Goal: Navigation & Orientation: Understand site structure

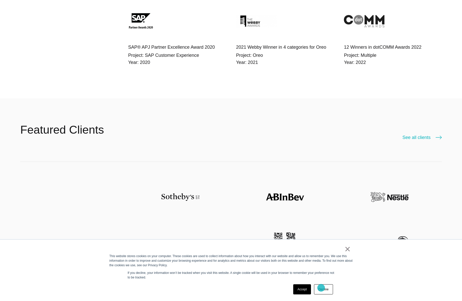
scroll to position [1445, 0]
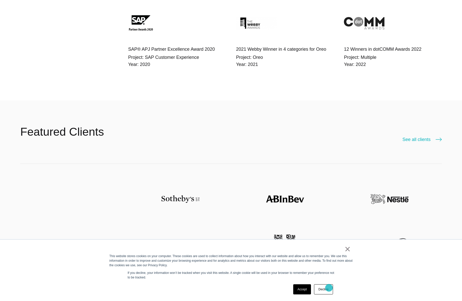
click at [329, 288] on link "Decline" at bounding box center [323, 289] width 19 height 10
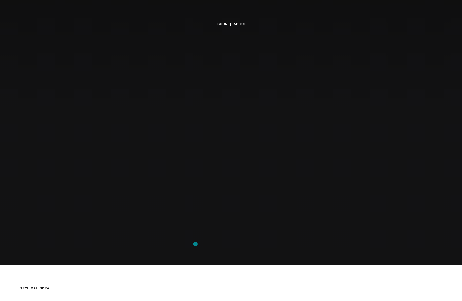
scroll to position [0, 0]
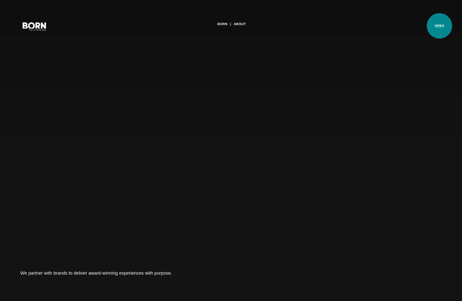
click at [439, 26] on button "Primary Menu" at bounding box center [438, 26] width 12 height 11
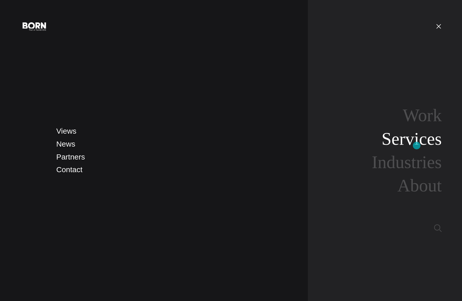
click at [416, 145] on link "Services" at bounding box center [412, 139] width 60 height 20
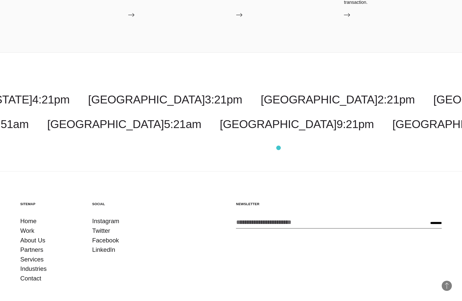
scroll to position [1066, 0]
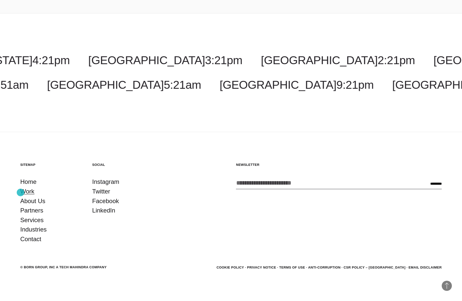
click at [20, 191] on link "Work" at bounding box center [27, 191] width 14 height 10
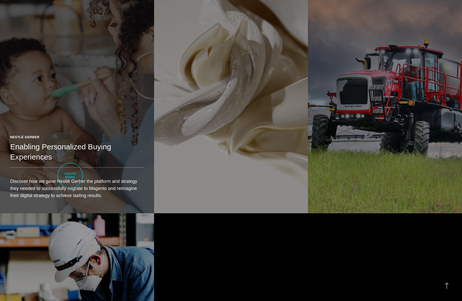
scroll to position [1281, 0]
click at [70, 161] on h2 "Enabling Personalized Buying Experiences" at bounding box center [77, 151] width 134 height 20
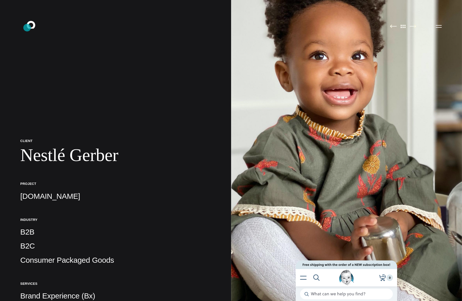
click at [27, 28] on icon ".st0{display:none;} .st1{display:inline;} .st2{font-family:'HelveticaNeue-Mediu…" at bounding box center [34, 26] width 32 height 13
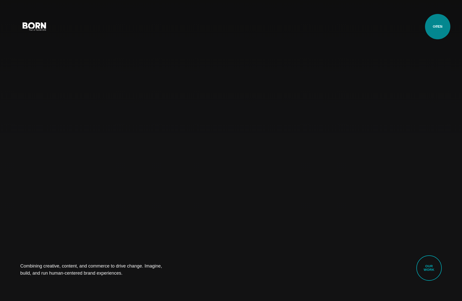
click at [437, 27] on button "Primary Menu" at bounding box center [438, 26] width 12 height 11
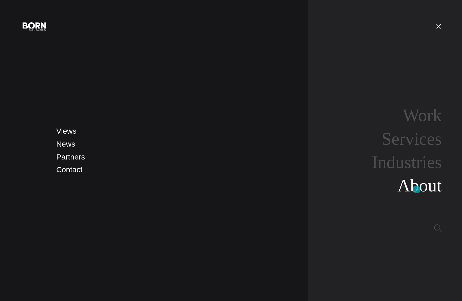
click at [416, 189] on link "About" at bounding box center [419, 186] width 44 height 20
